Goal: Navigation & Orientation: Find specific page/section

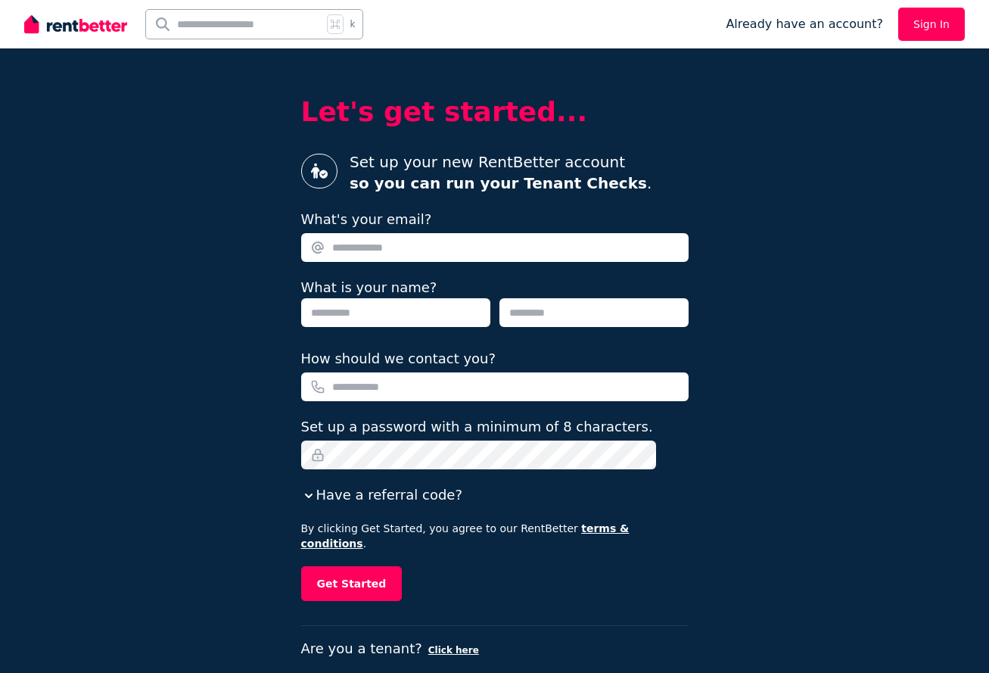
click at [942, 30] on link "Sign In" at bounding box center [931, 24] width 67 height 33
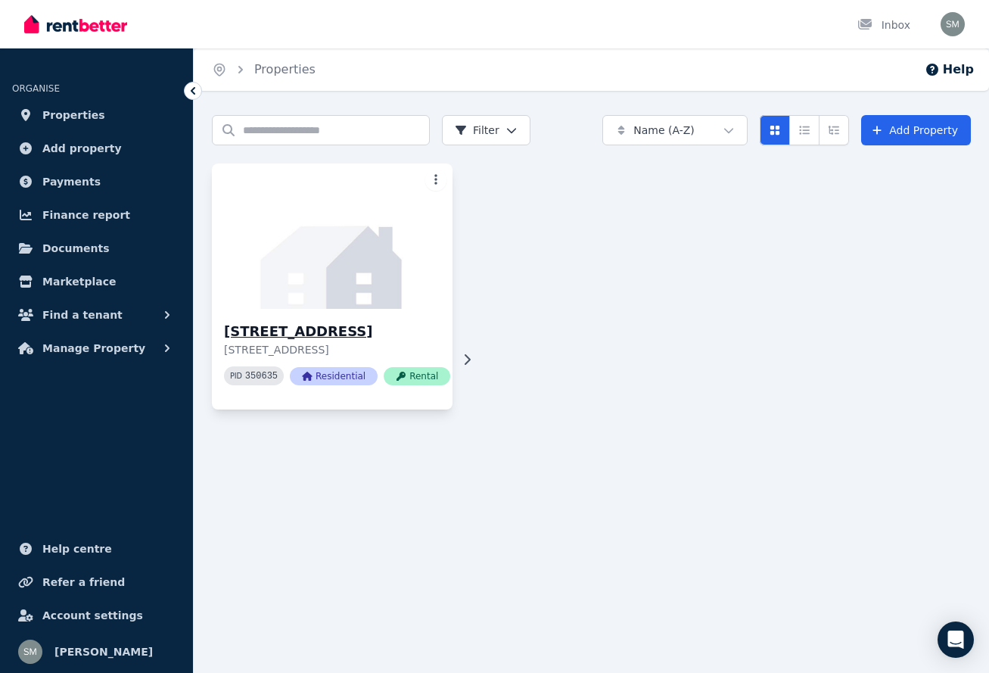
click at [351, 276] on img at bounding box center [332, 236] width 253 height 153
